Goal: Task Accomplishment & Management: Manage account settings

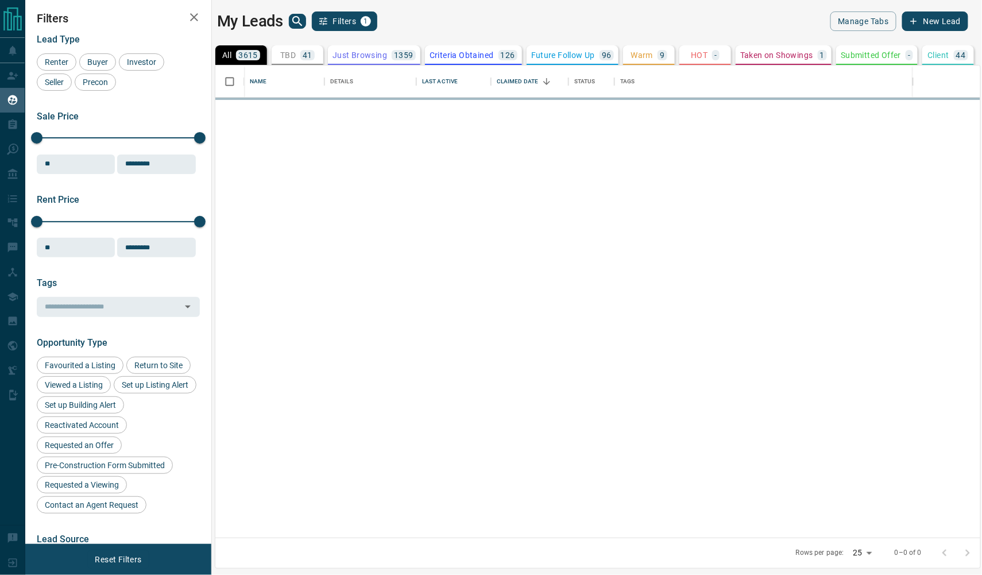
scroll to position [472, 765]
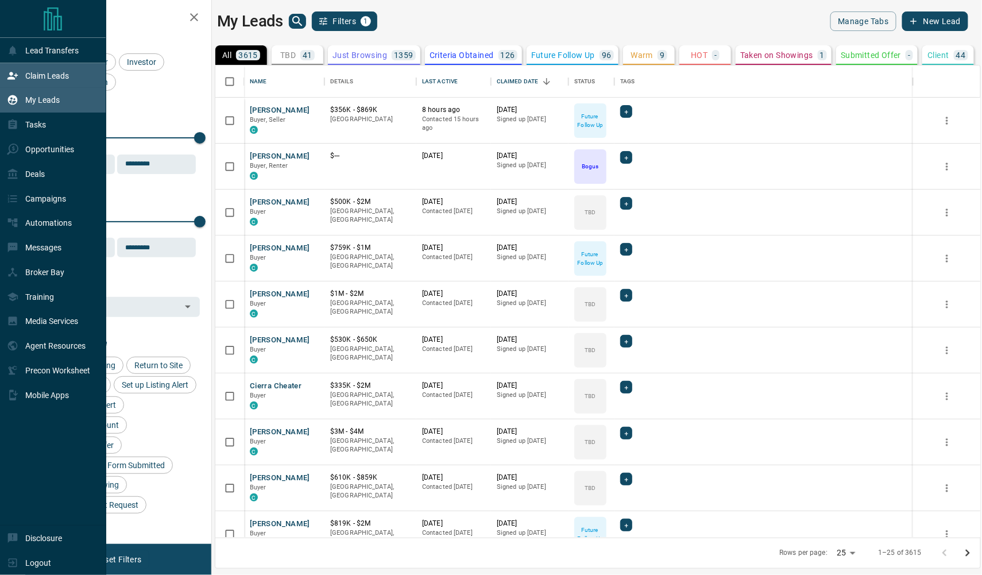
click at [46, 74] on p "Claim Leads" at bounding box center [47, 75] width 44 height 9
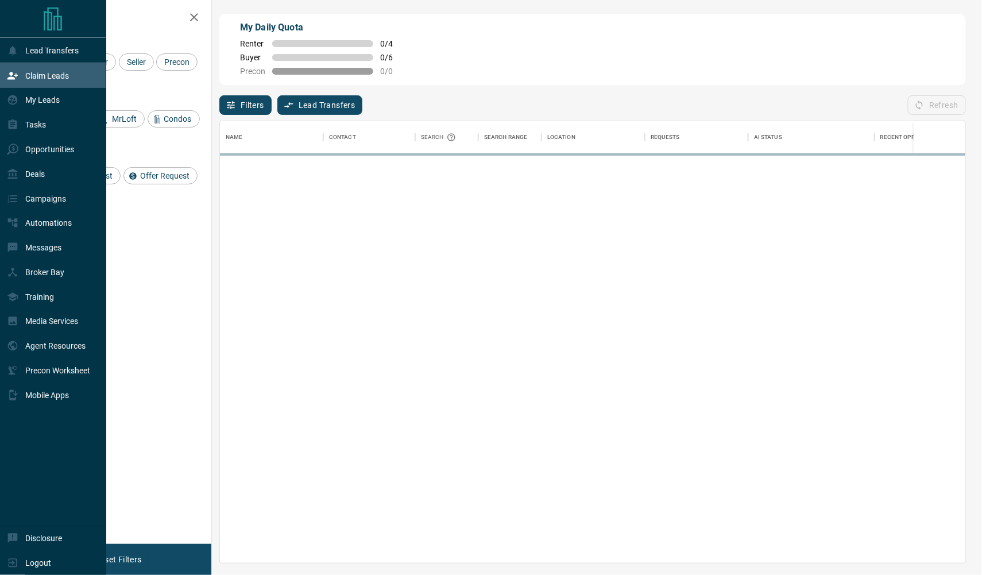
scroll to position [441, 745]
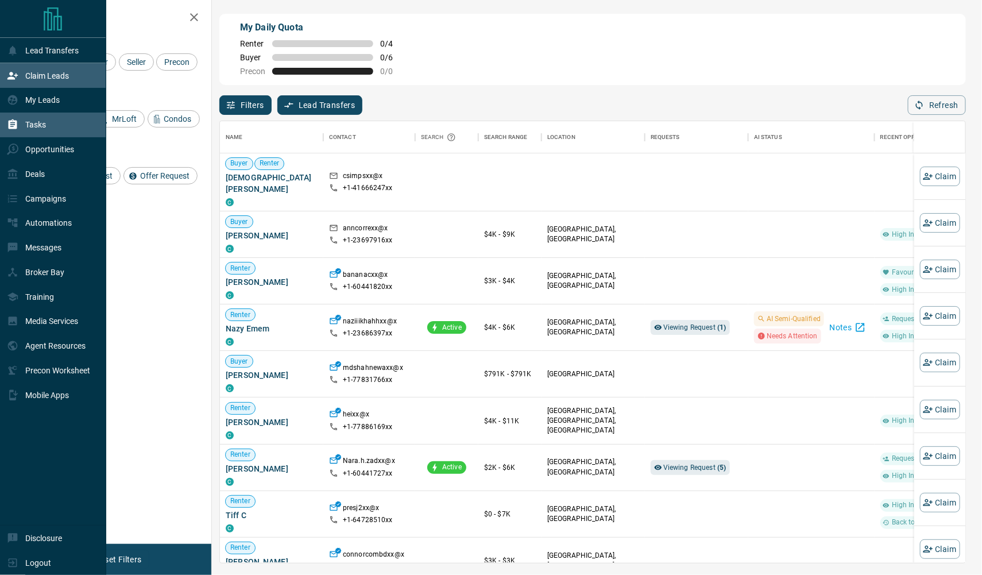
click at [27, 137] on div "Tasks" at bounding box center [53, 125] width 106 height 25
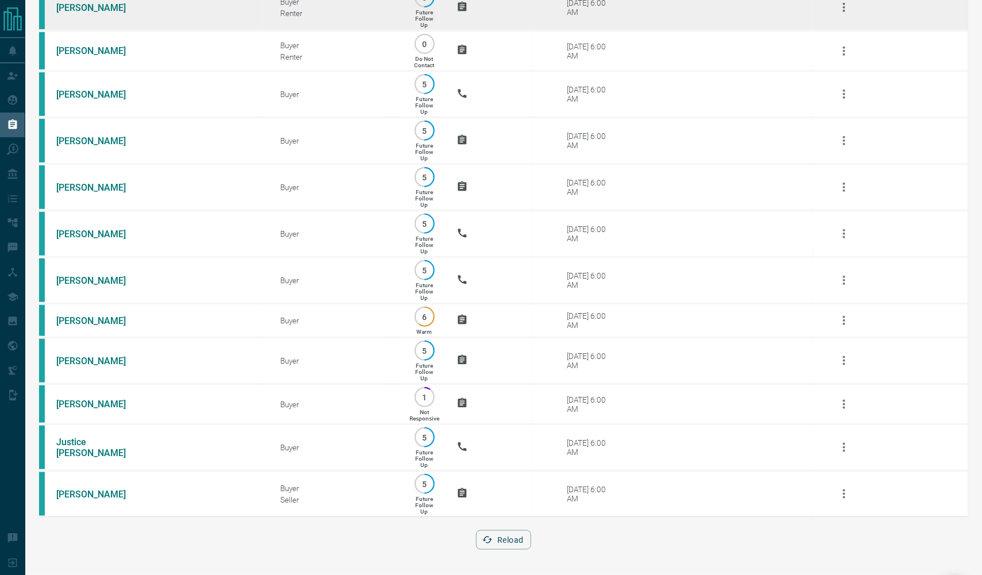
scroll to position [433, 0]
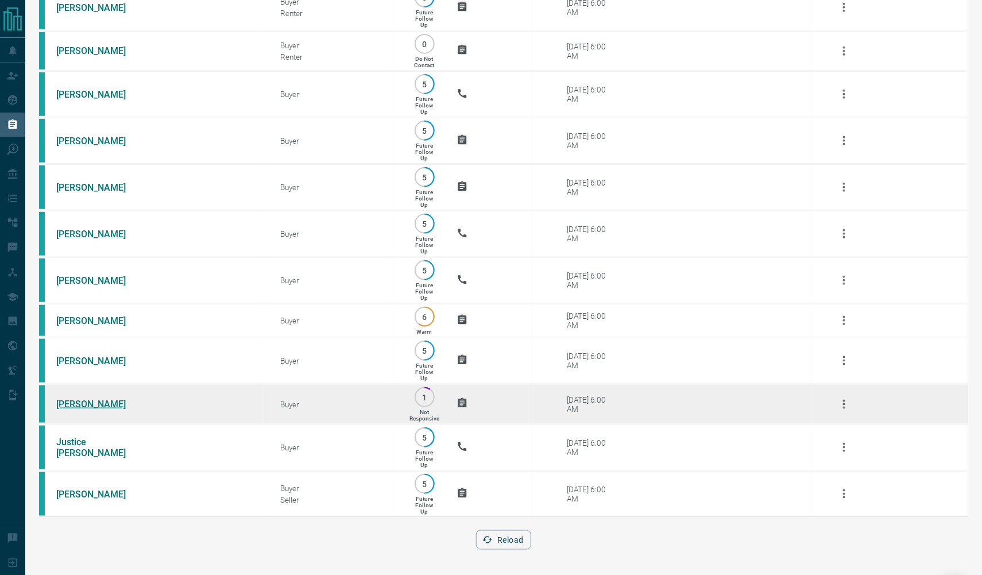
click at [83, 398] on link "[PERSON_NAME]" at bounding box center [99, 403] width 86 height 11
click at [98, 398] on link "[PERSON_NAME]" at bounding box center [99, 403] width 86 height 11
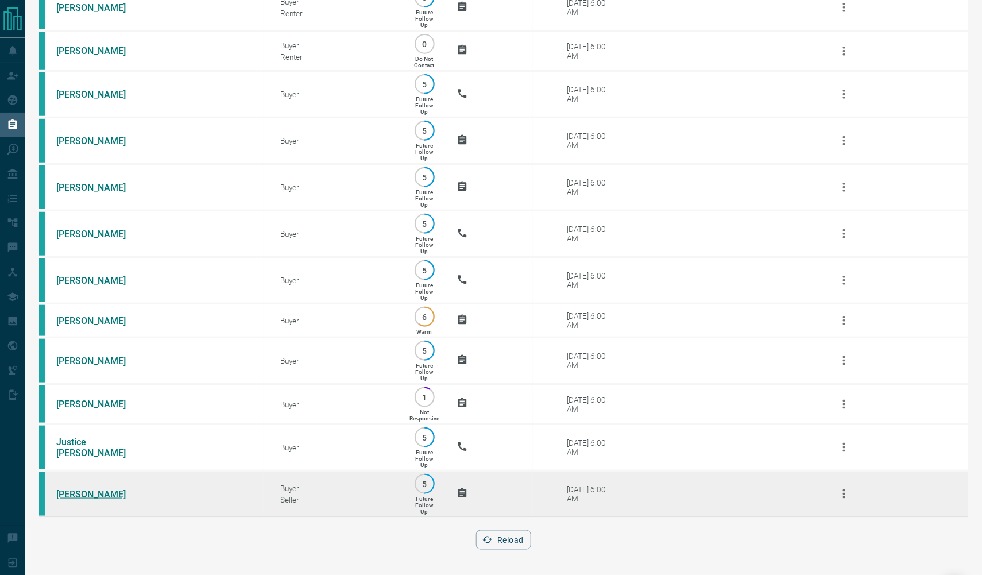
click at [78, 489] on link "[PERSON_NAME]" at bounding box center [99, 494] width 86 height 11
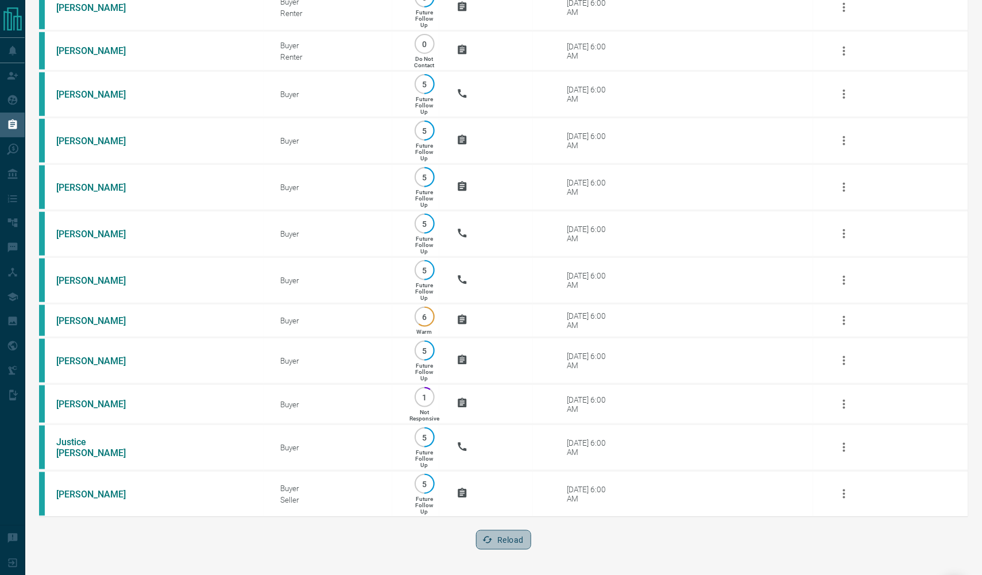
click at [510, 542] on button "Reload" at bounding box center [503, 540] width 55 height 20
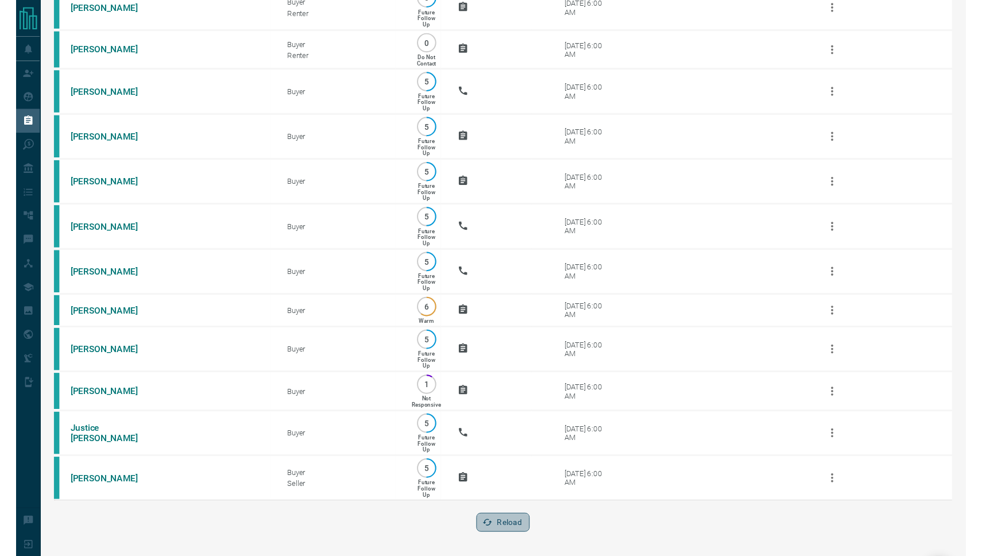
scroll to position [0, 0]
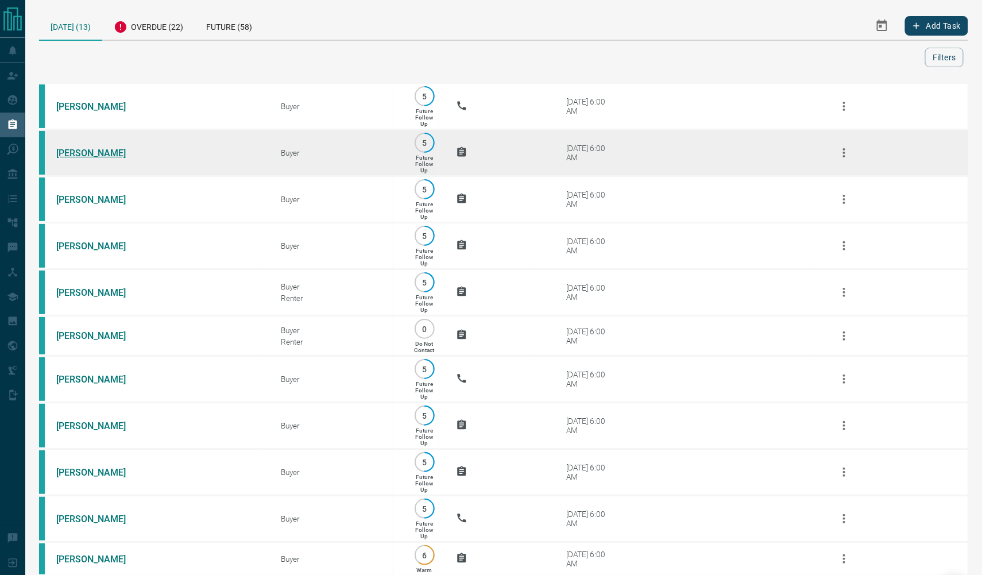
click at [96, 158] on link "[PERSON_NAME]" at bounding box center [99, 153] width 86 height 11
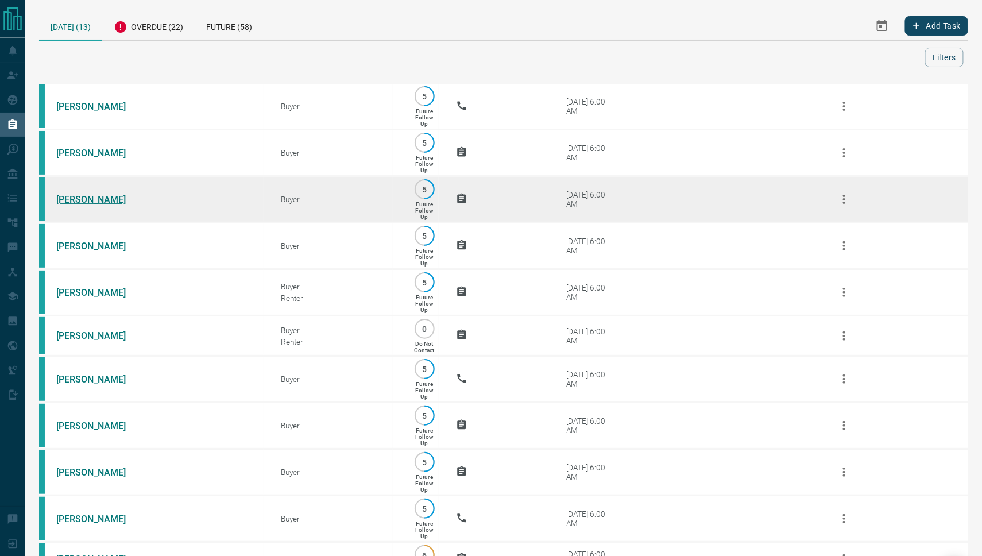
click at [97, 205] on link "[PERSON_NAME]" at bounding box center [99, 199] width 86 height 11
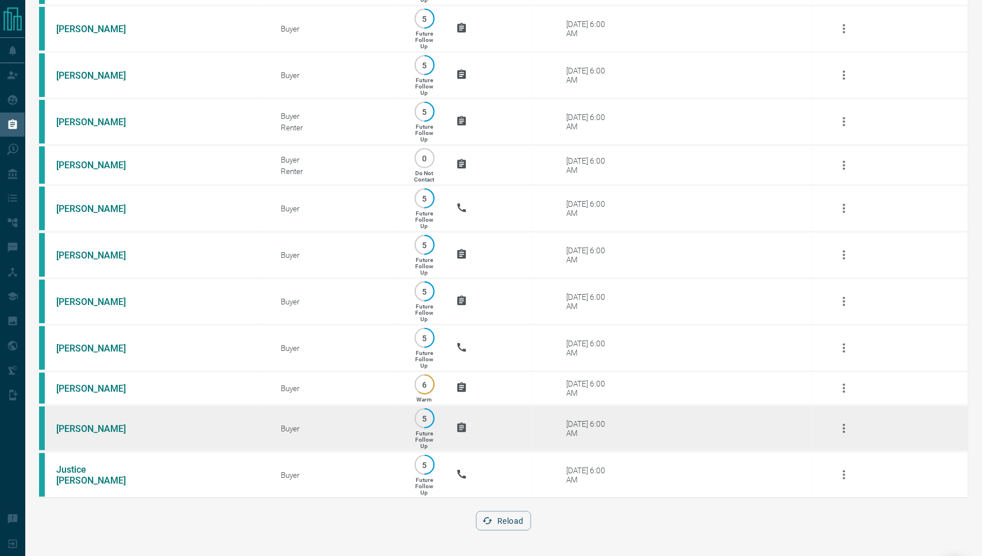
scroll to position [292, 0]
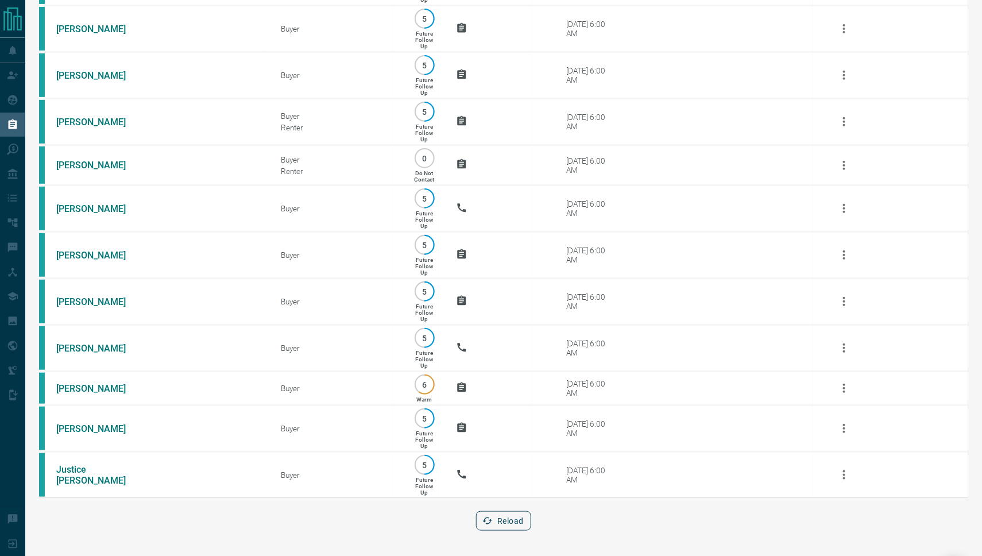
click at [509, 529] on button "Reload" at bounding box center [503, 521] width 55 height 20
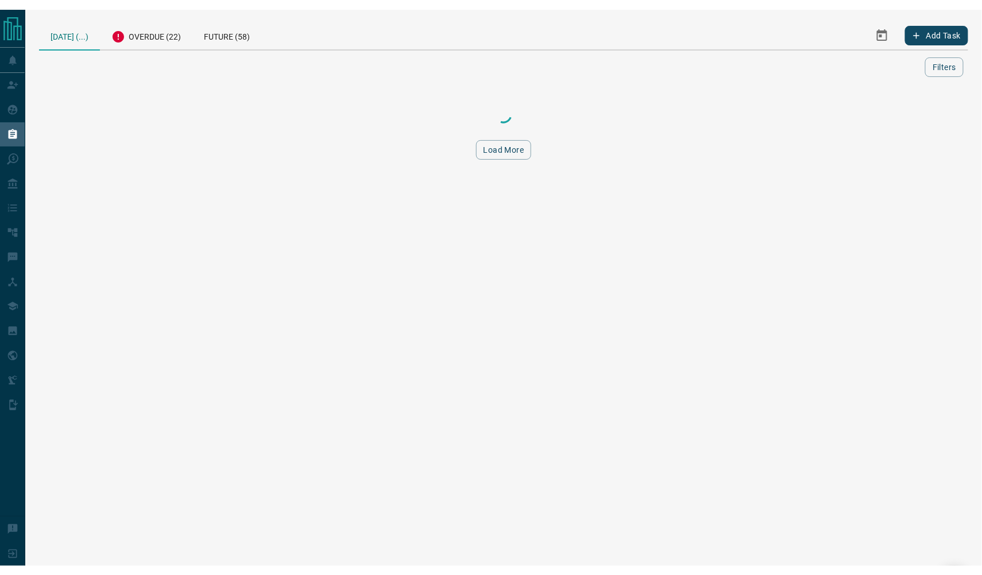
scroll to position [0, 0]
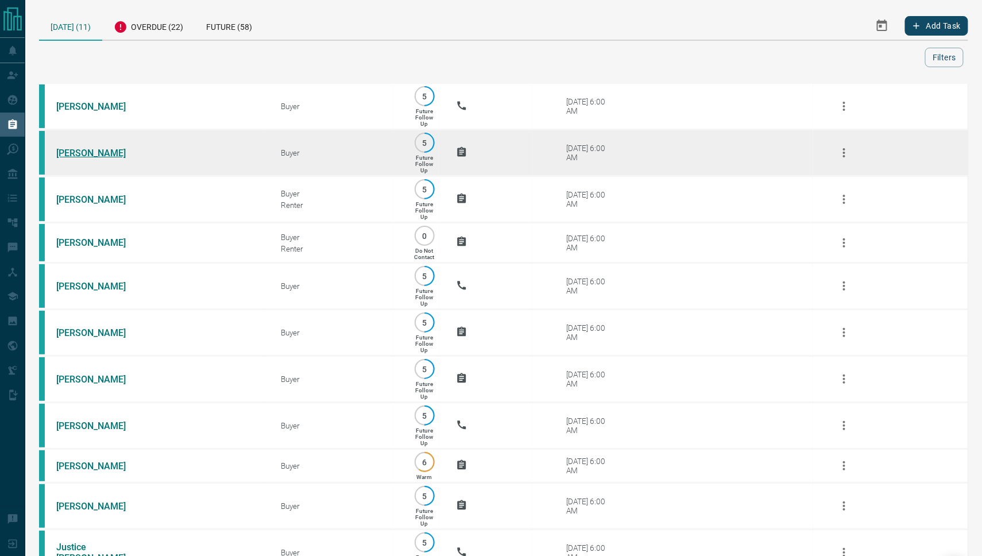
click at [85, 158] on link "[PERSON_NAME]" at bounding box center [99, 153] width 86 height 11
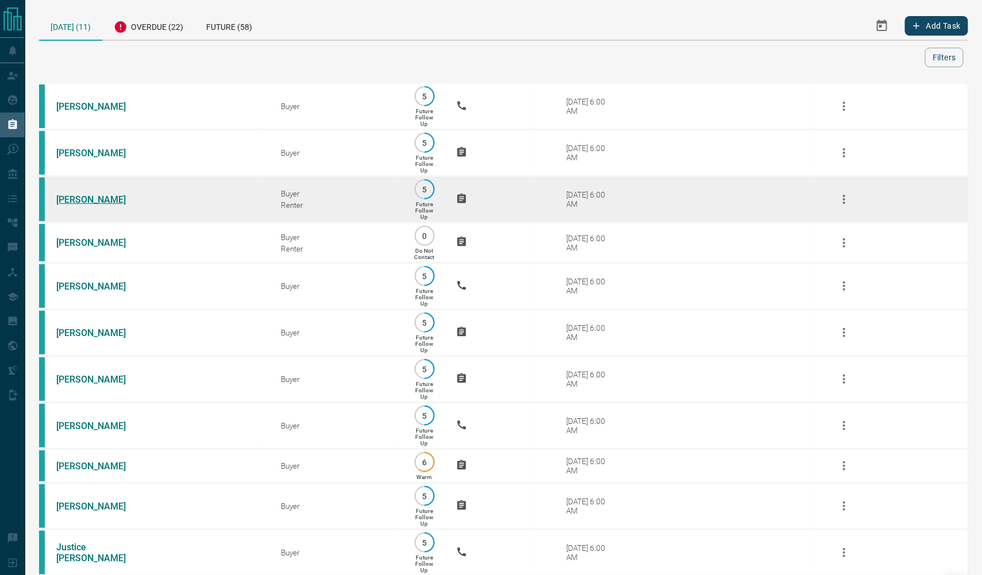
click at [80, 205] on link "[PERSON_NAME]" at bounding box center [99, 199] width 86 height 11
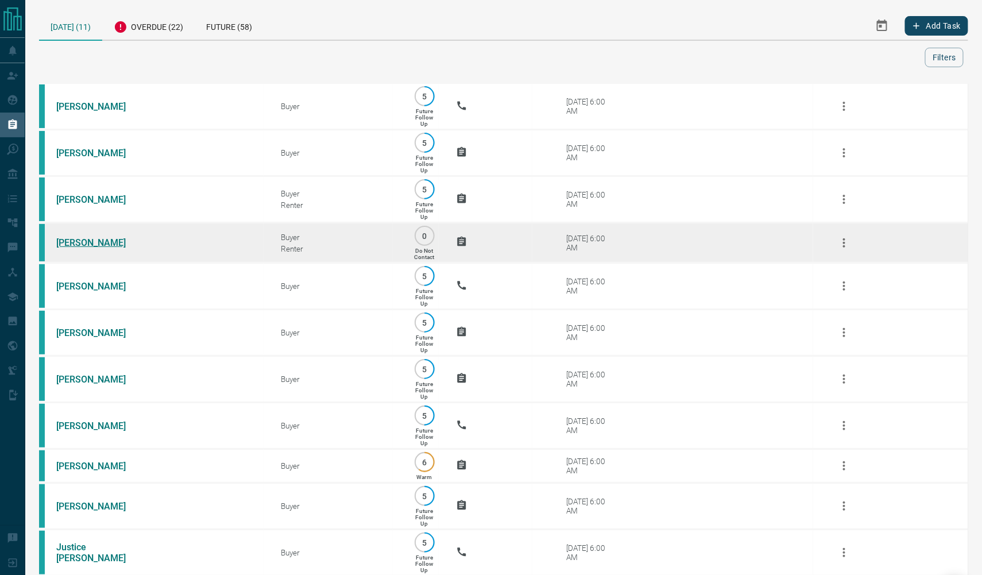
click at [89, 248] on link "[PERSON_NAME]" at bounding box center [99, 242] width 86 height 11
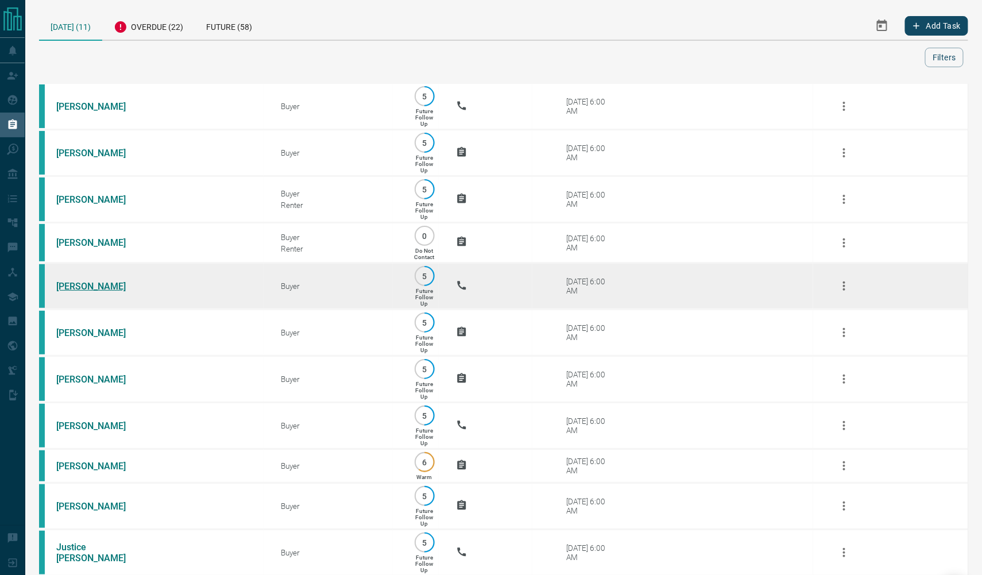
click at [79, 292] on link "[PERSON_NAME]" at bounding box center [99, 286] width 86 height 11
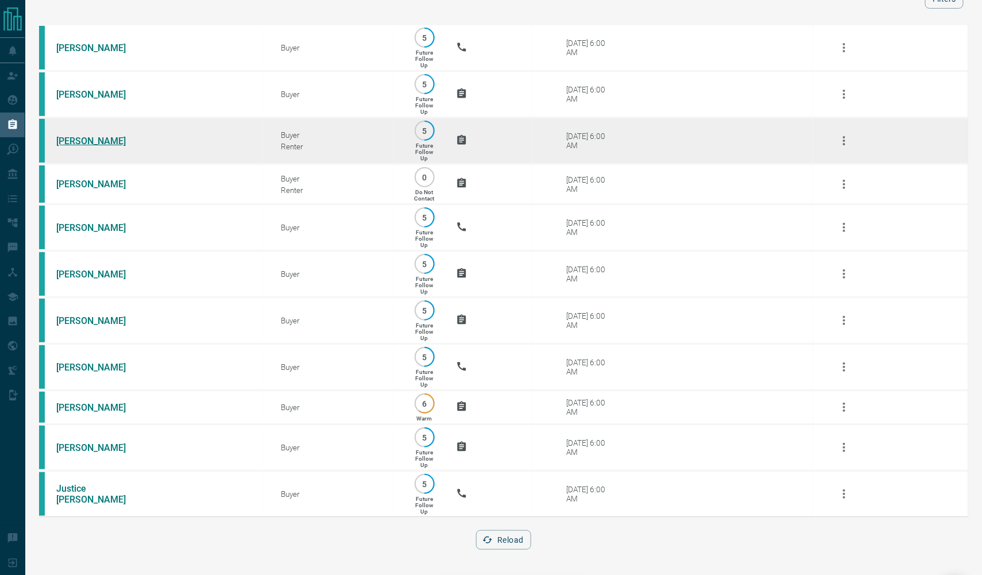
scroll to position [160, 0]
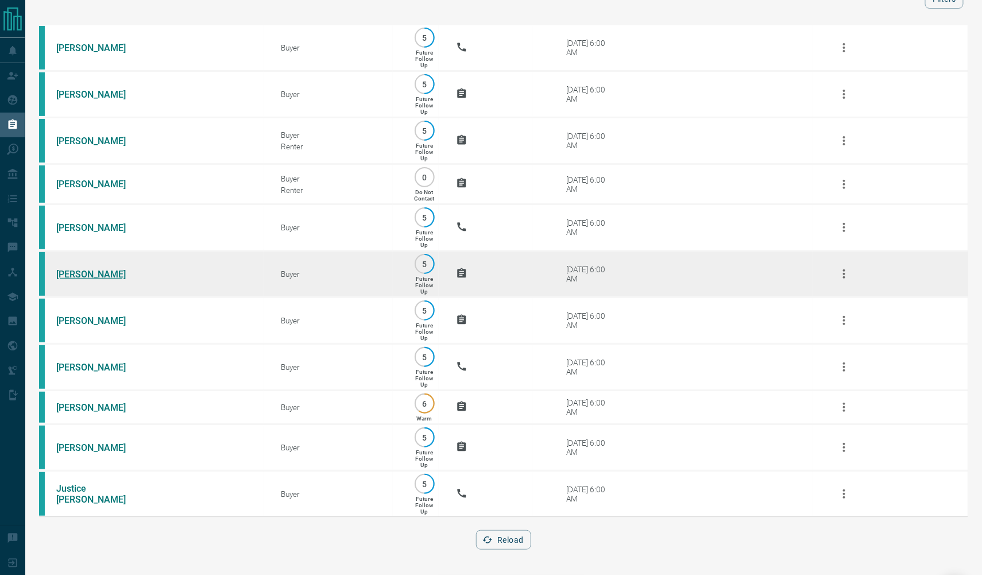
click at [91, 269] on link "[PERSON_NAME]" at bounding box center [99, 274] width 86 height 11
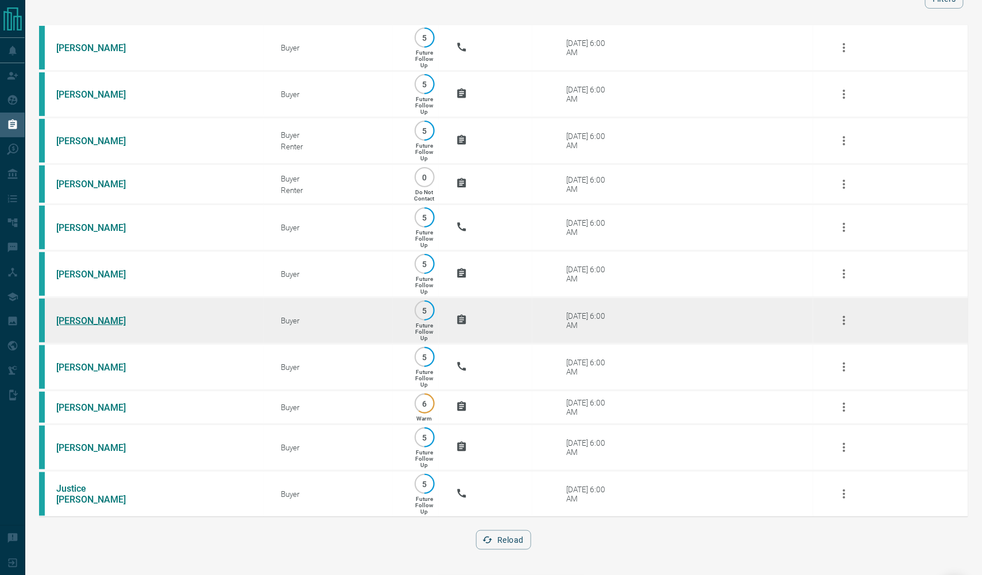
click at [84, 315] on link "[PERSON_NAME]" at bounding box center [99, 320] width 86 height 11
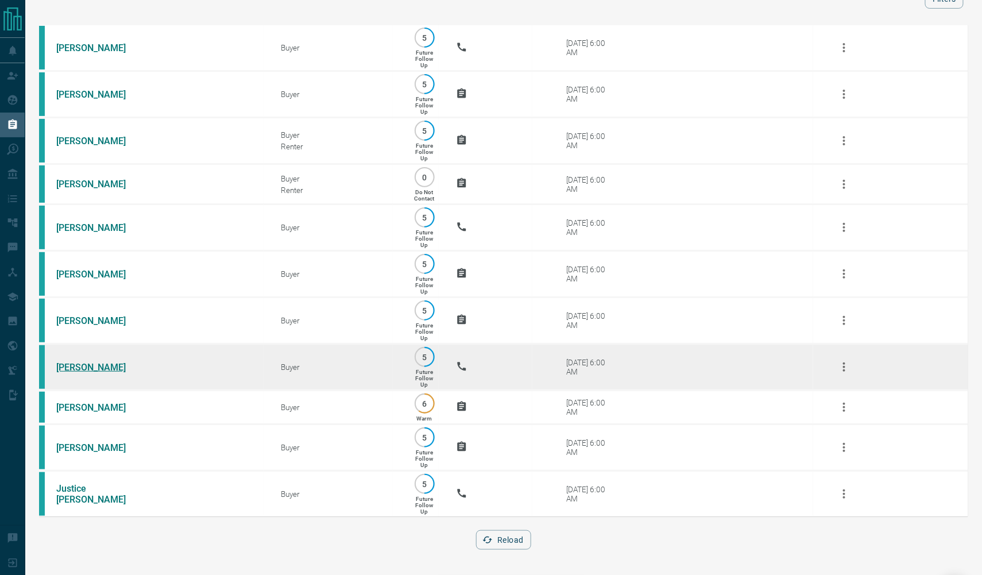
click at [67, 362] on link "[PERSON_NAME]" at bounding box center [99, 367] width 86 height 11
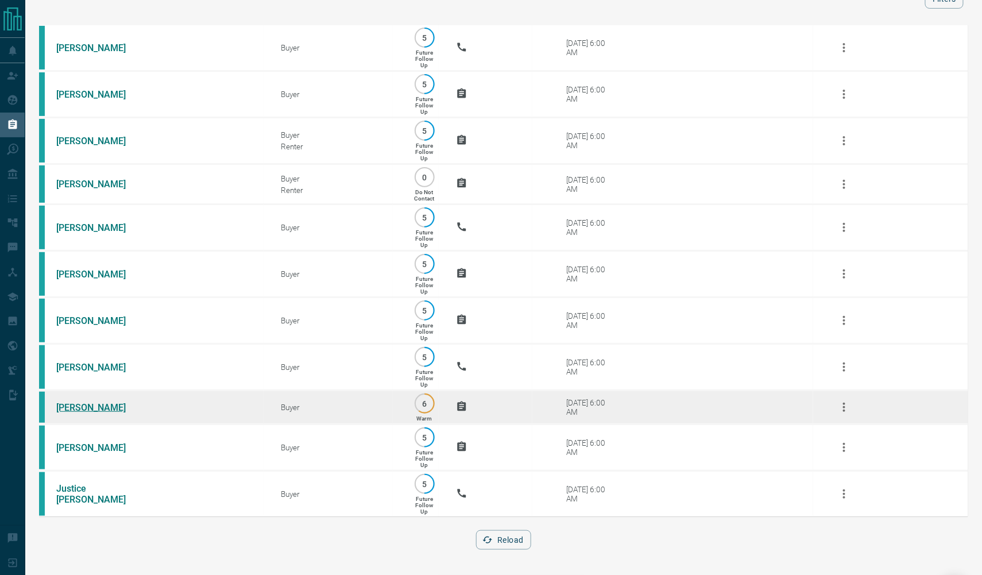
click at [79, 402] on link "[PERSON_NAME]" at bounding box center [99, 407] width 86 height 11
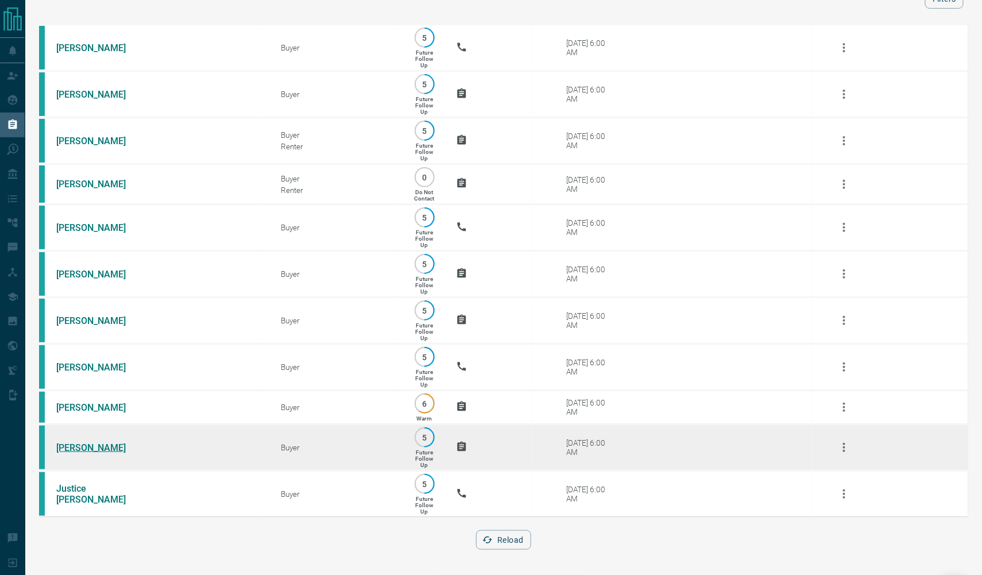
click at [72, 442] on link "[PERSON_NAME]" at bounding box center [99, 447] width 86 height 11
